Goal: Navigation & Orientation: Find specific page/section

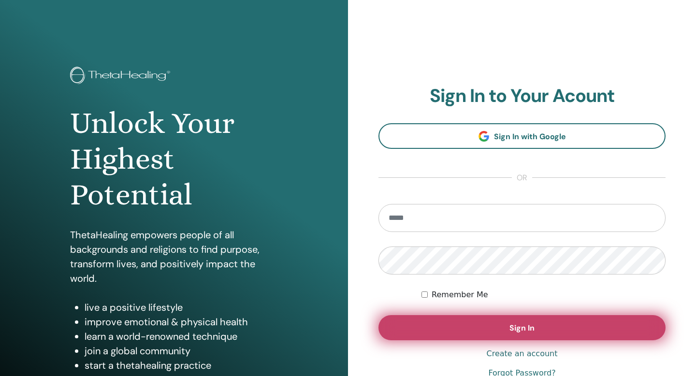
type input "**********"
click at [497, 330] on button "Sign In" at bounding box center [522, 327] width 287 height 25
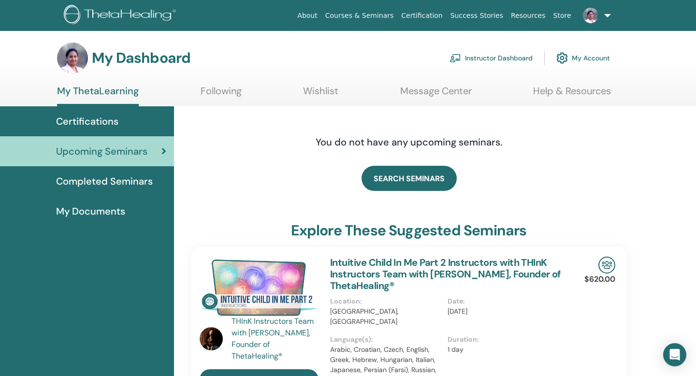
click at [83, 122] on span "Certifications" at bounding box center [87, 121] width 62 height 15
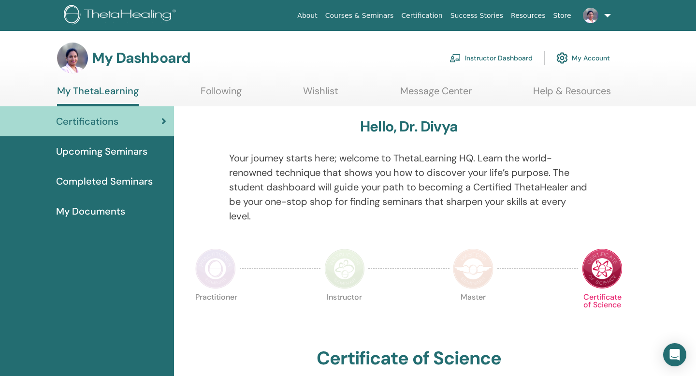
click at [501, 58] on link "Instructor Dashboard" at bounding box center [491, 57] width 83 height 21
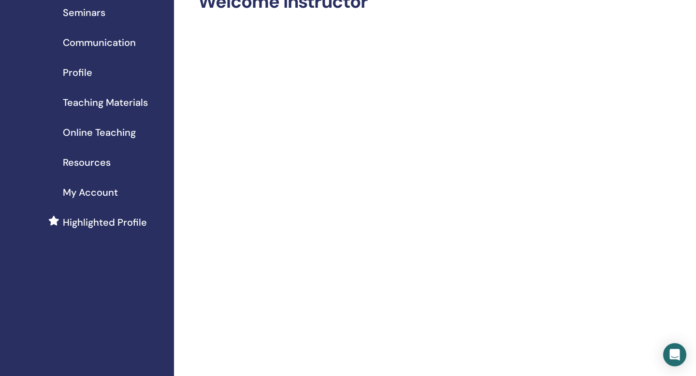
scroll to position [34, 0]
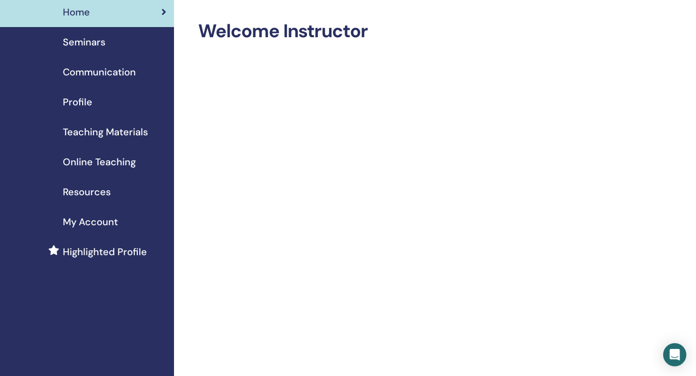
click at [89, 44] on span "Seminars" at bounding box center [84, 42] width 43 height 15
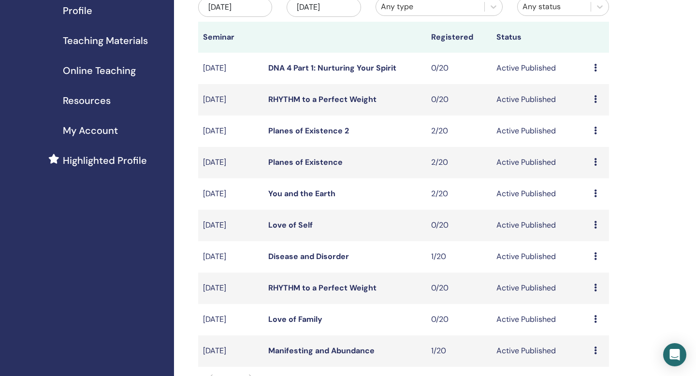
scroll to position [129, 0]
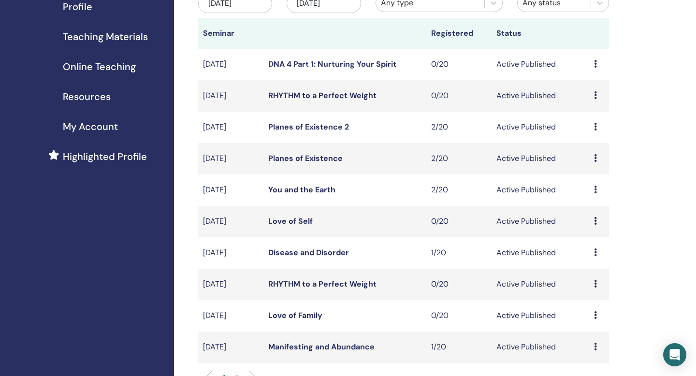
click at [295, 159] on link "Planes of Existence" at bounding box center [305, 158] width 74 height 10
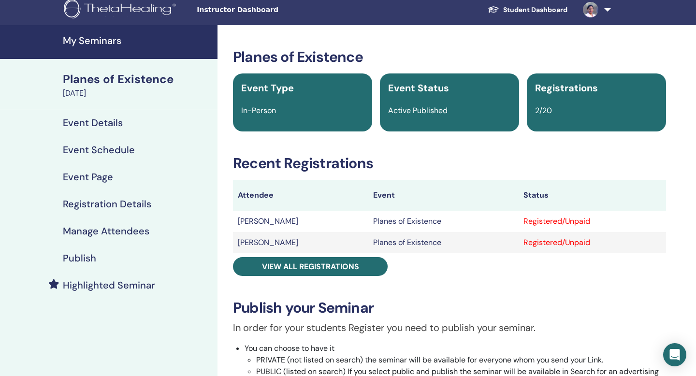
scroll to position [12, 0]
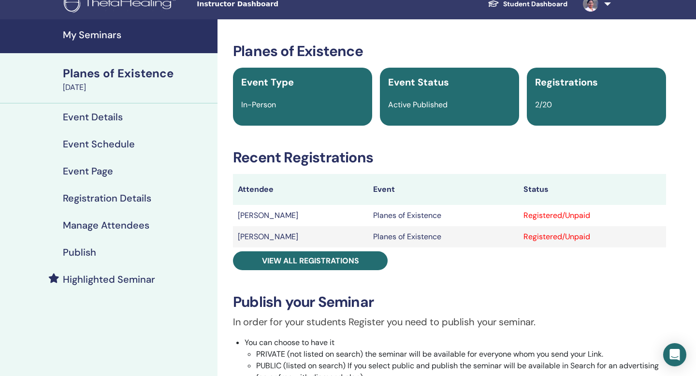
click at [121, 142] on h4 "Event Schedule" at bounding box center [99, 144] width 72 height 12
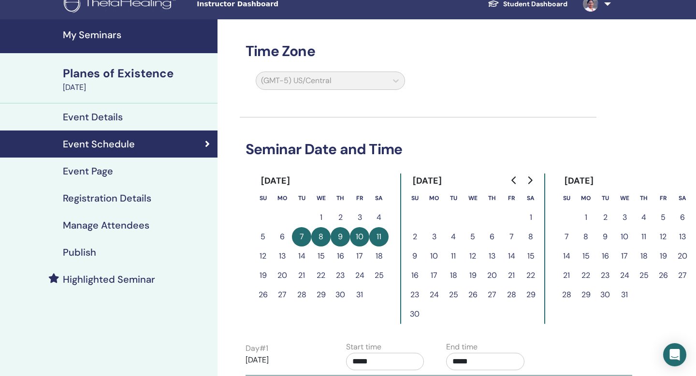
click at [89, 33] on h4 "My Seminars" at bounding box center [137, 35] width 149 height 12
